Goal: Navigation & Orientation: Find specific page/section

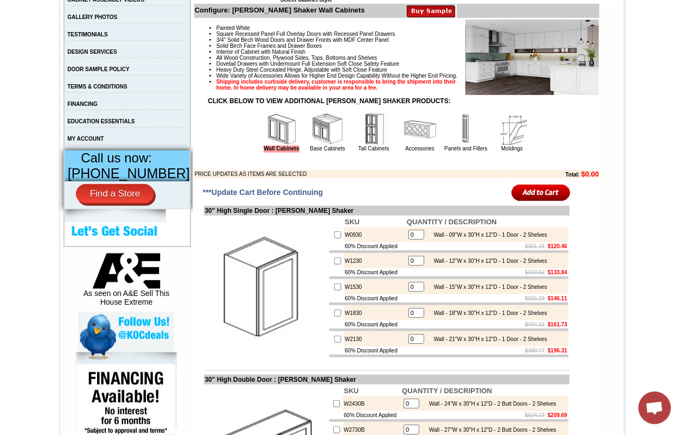
scroll to position [339, 0]
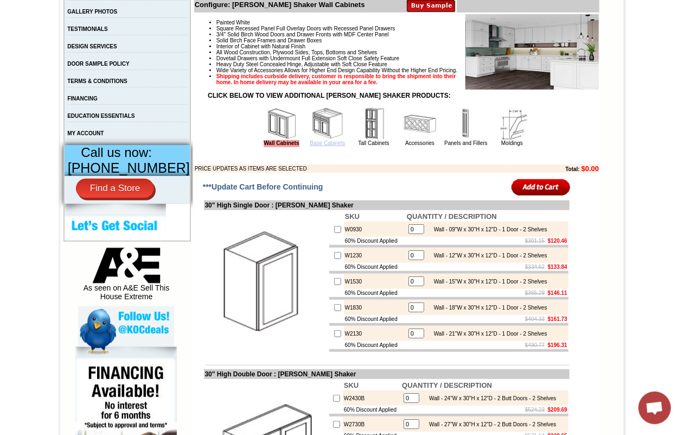
click at [330, 146] on link "Base Cabinets" at bounding box center [327, 143] width 35 height 6
